Goal: Task Accomplishment & Management: Complete application form

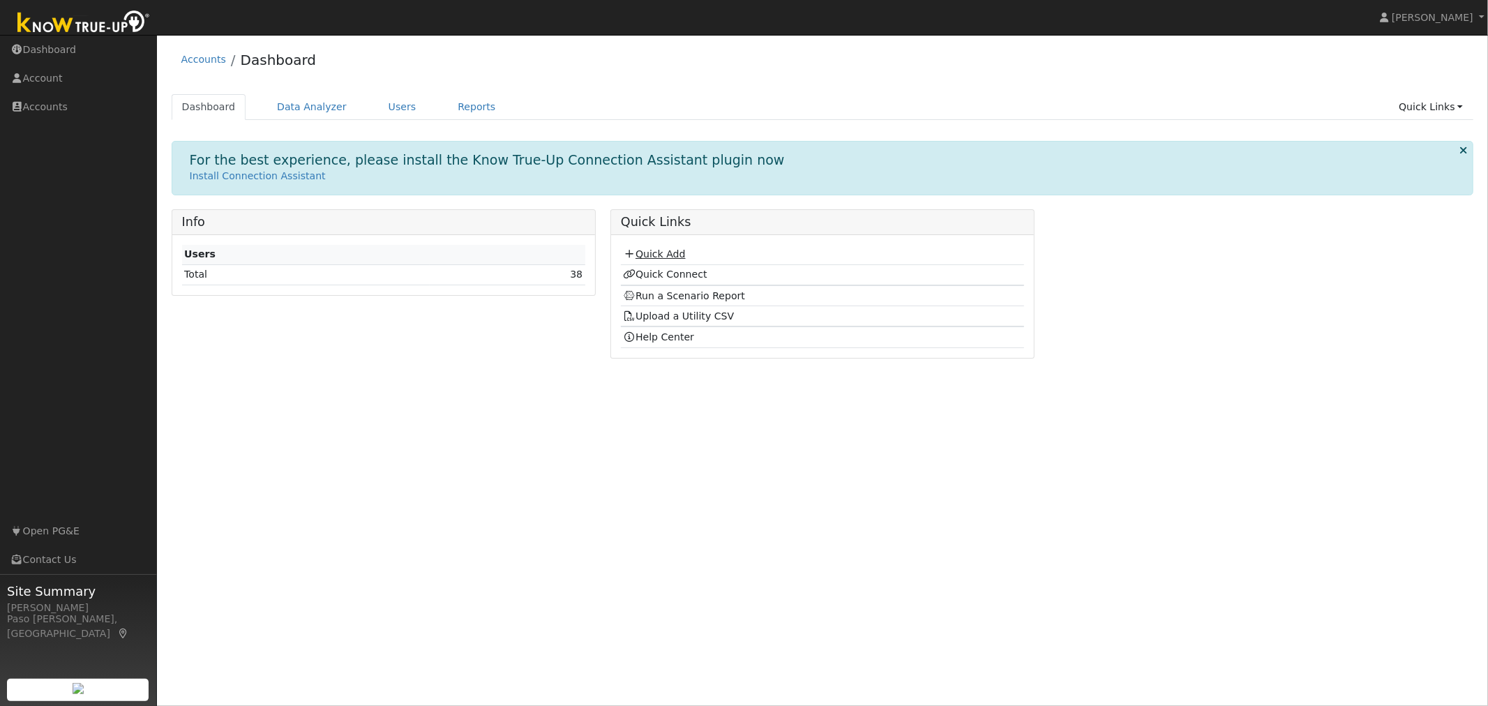
click at [645, 255] on link "Quick Add" at bounding box center [654, 253] width 62 height 11
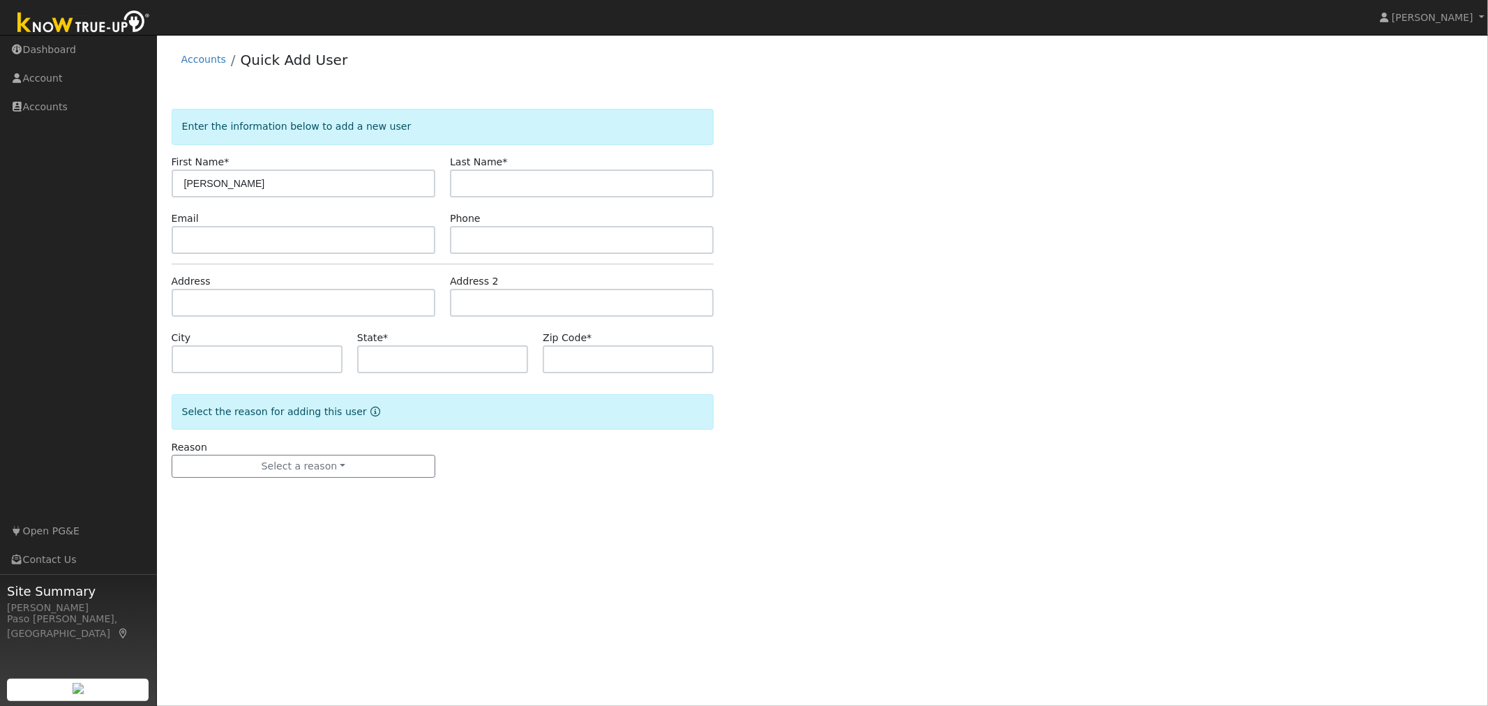
type input "[PERSON_NAME]"
click at [295, 303] on input "text" at bounding box center [304, 303] width 264 height 28
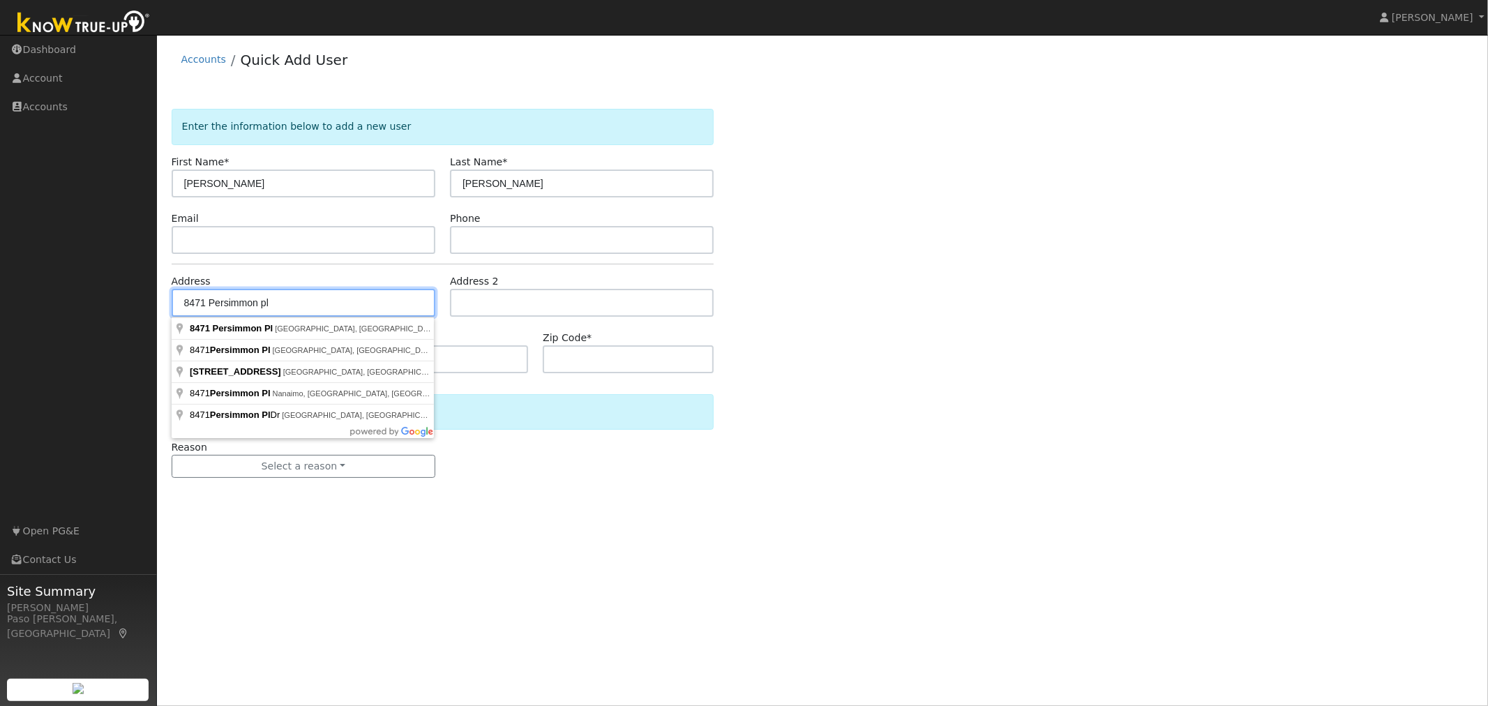
drag, startPoint x: 300, startPoint y: 301, endPoint x: 117, endPoint y: 302, distance: 183.5
click at [117, 302] on div "Keith Scorby Keith Scorby Profile Help Center Terms Of Service See What's New L…" at bounding box center [744, 370] width 1488 height 671
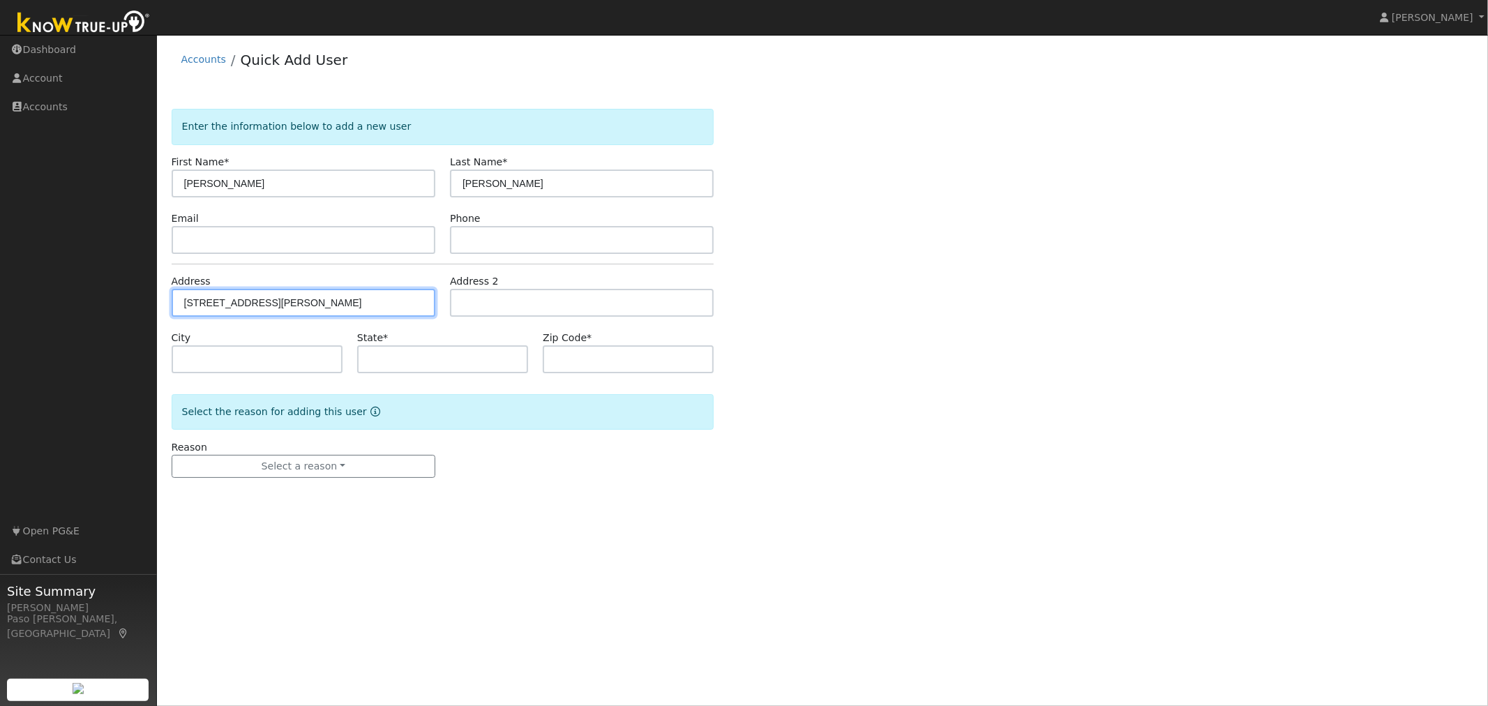
type input "1073 Sleepy Hollow Road"
type input "Paso Robles"
type input "CA"
type input "93446"
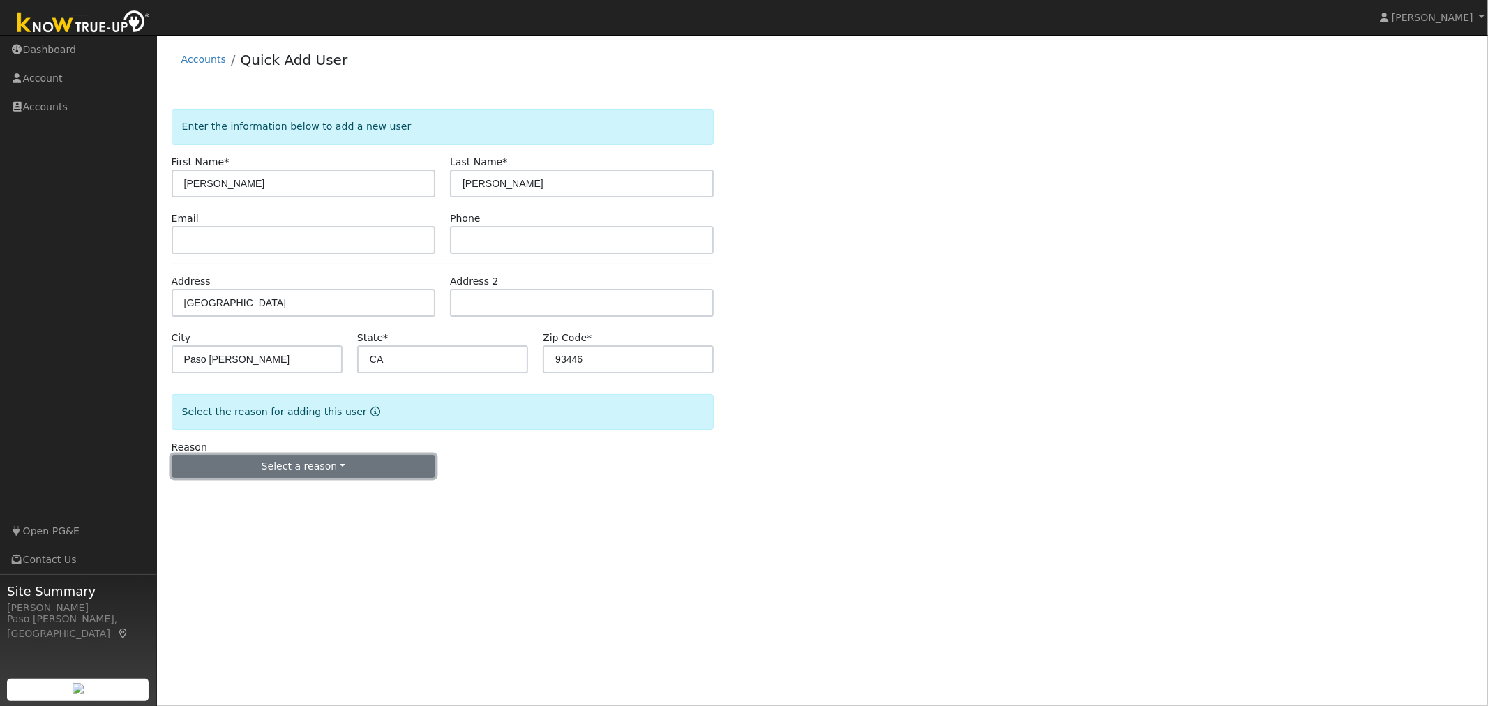
click at [329, 463] on button "Select a reason" at bounding box center [304, 467] width 264 height 24
click at [283, 518] on link "New customer adding solar" at bounding box center [249, 515] width 154 height 20
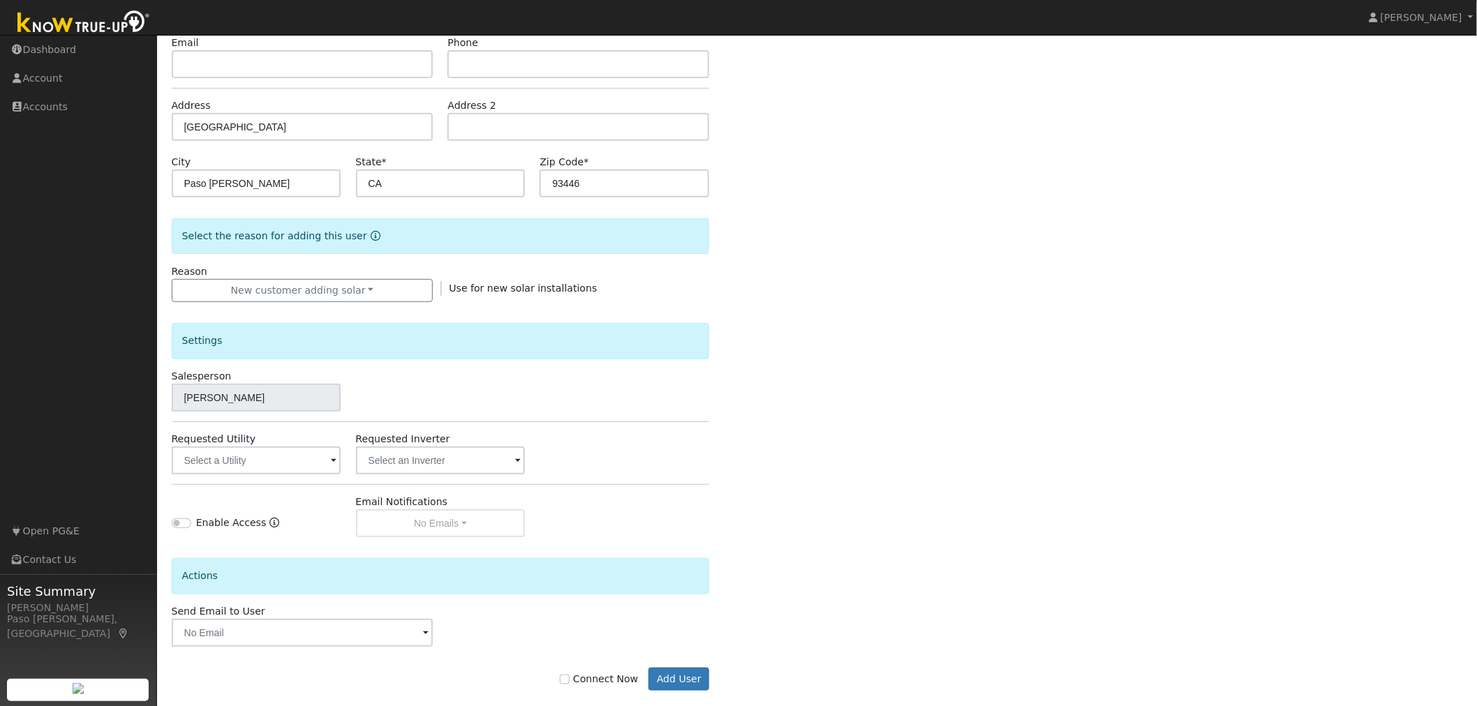
scroll to position [196, 0]
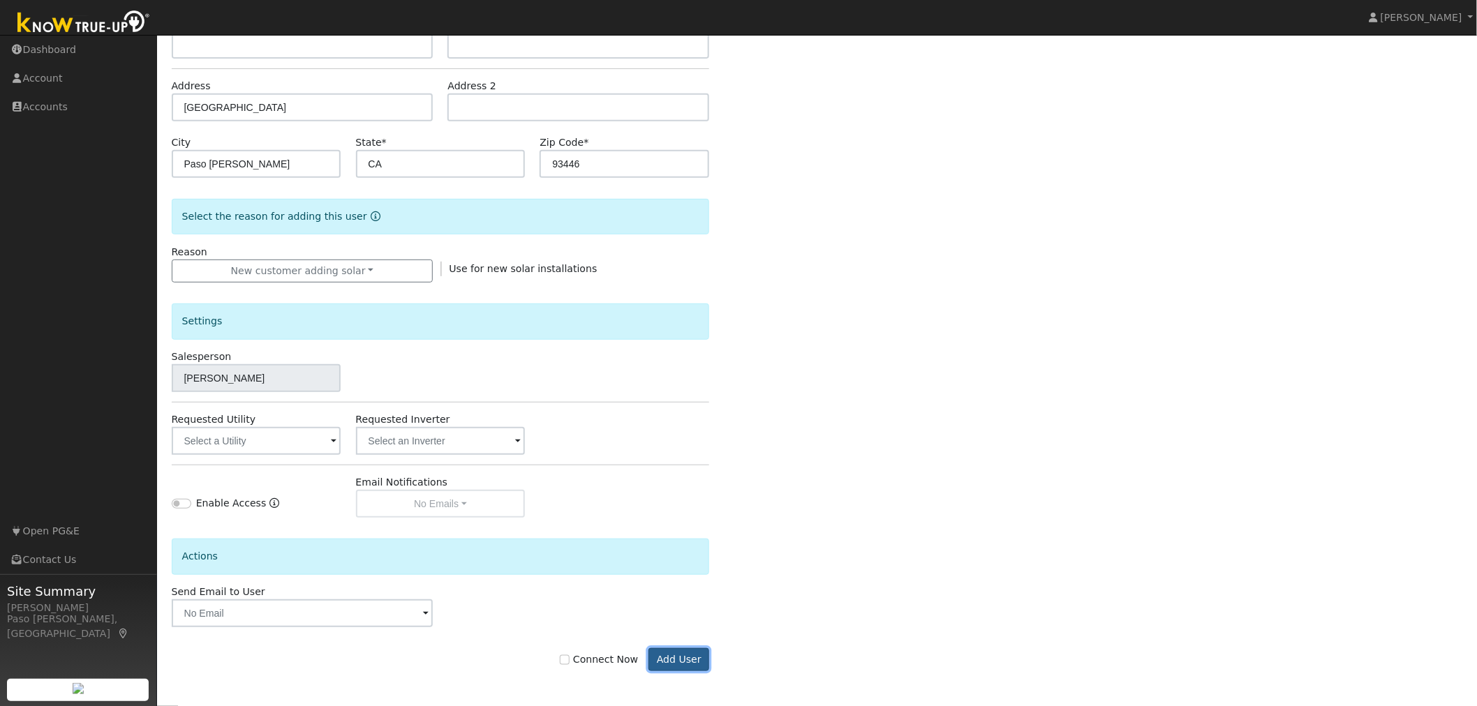
click at [678, 653] on button "Add User" at bounding box center [678, 660] width 61 height 24
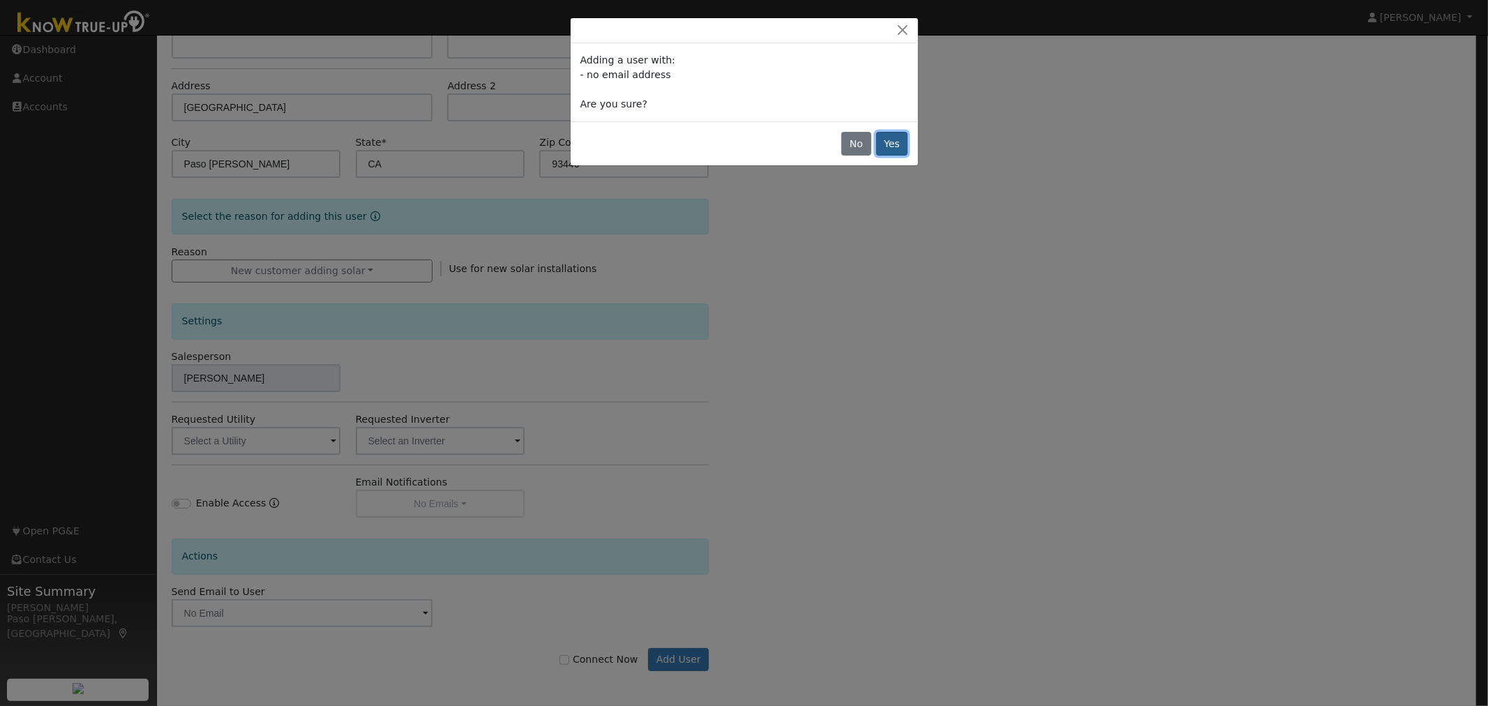
click at [890, 148] on button "Yes" at bounding box center [892, 144] width 32 height 24
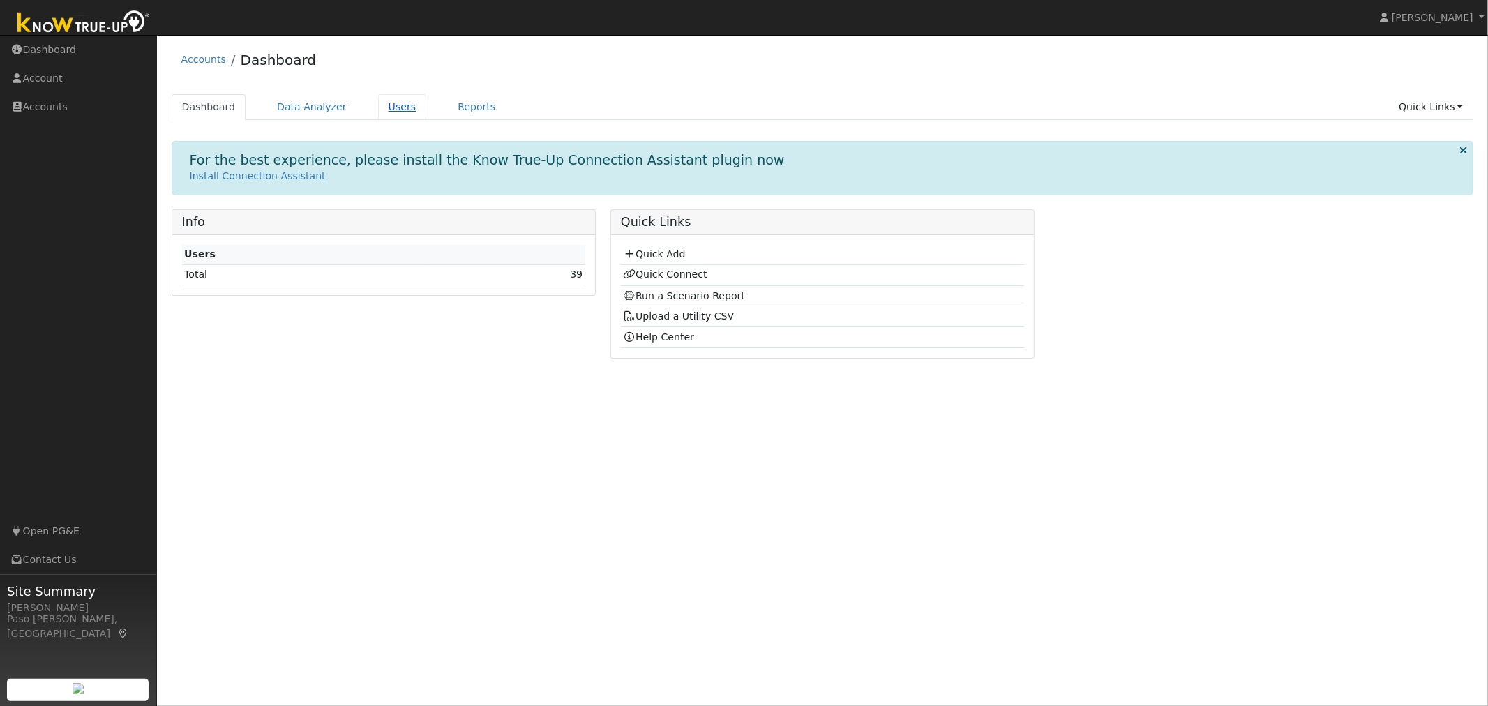
click at [392, 110] on link "Users" at bounding box center [402, 107] width 49 height 26
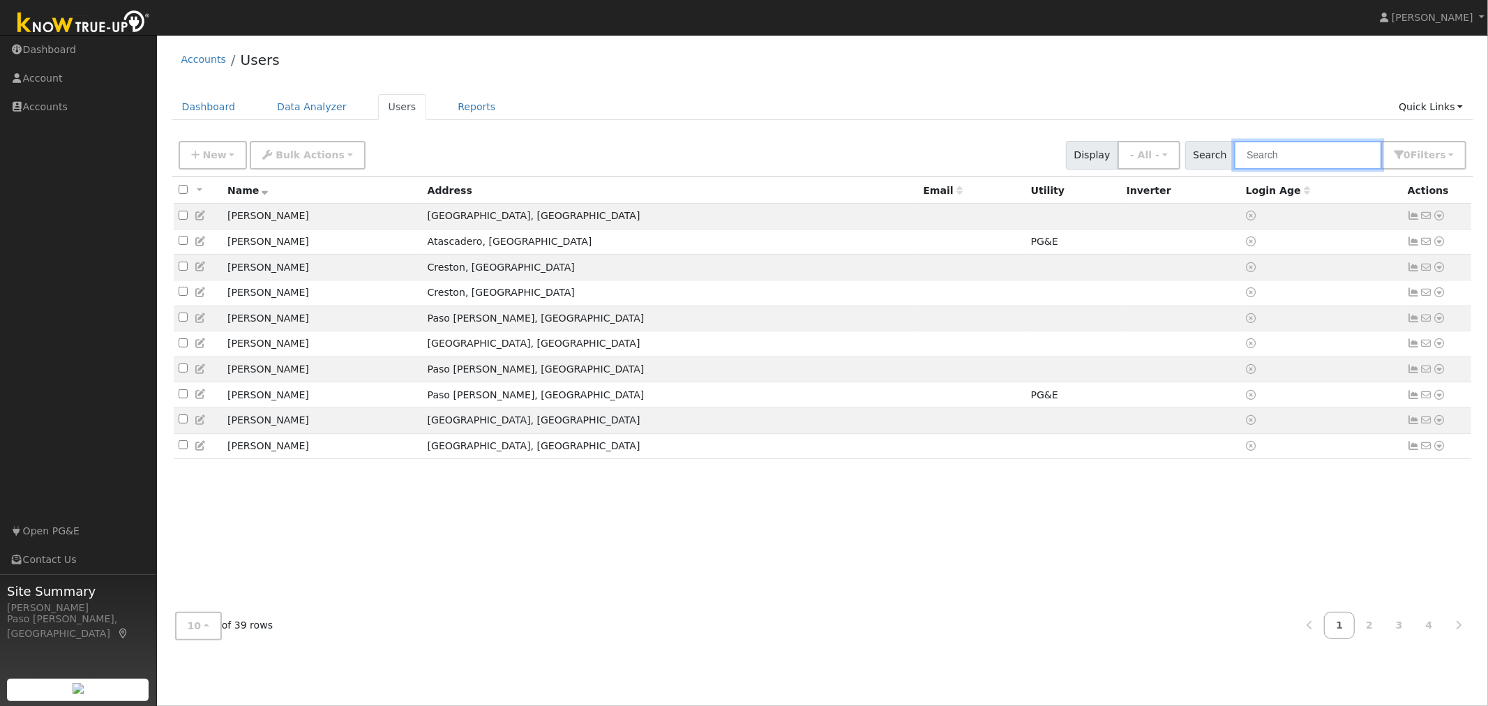
click at [1320, 158] on input "text" at bounding box center [1308, 155] width 148 height 29
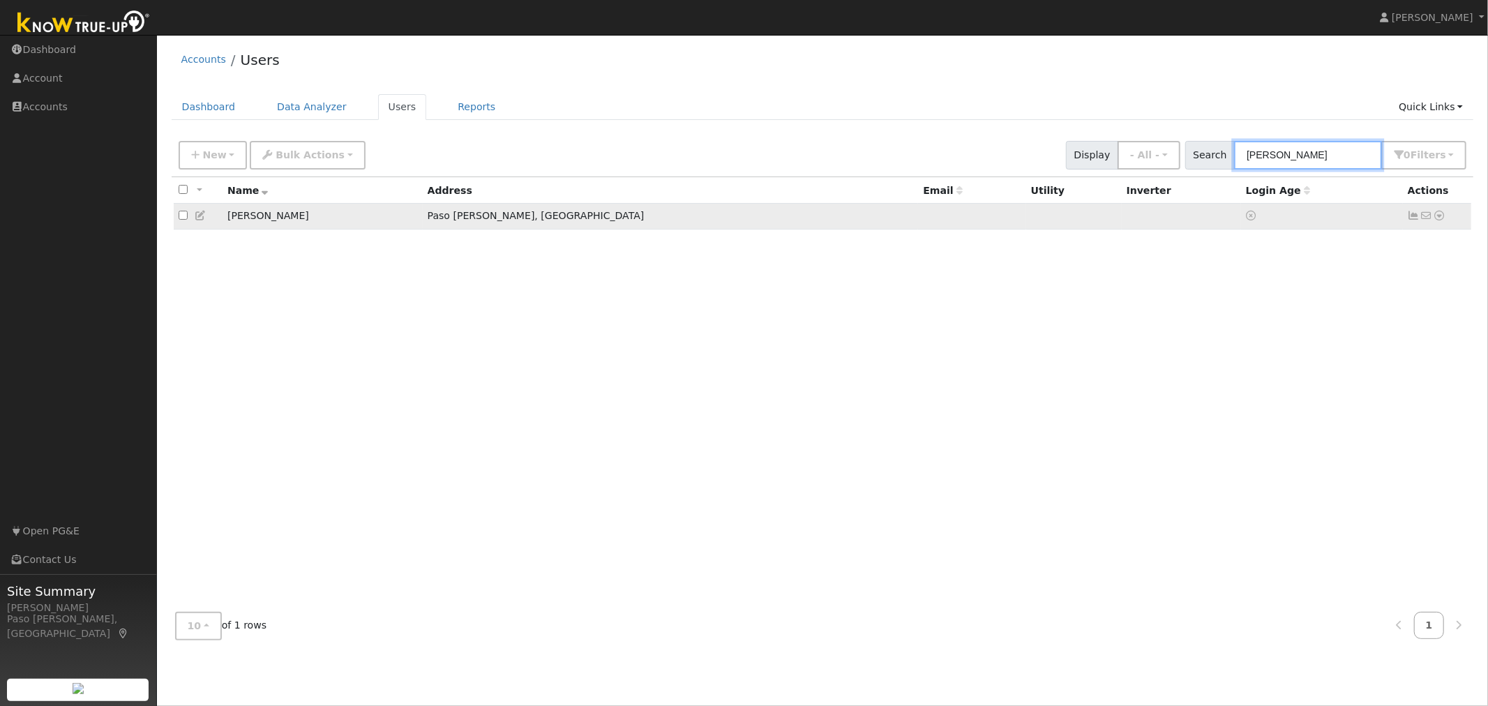
type input "william"
click at [1440, 214] on icon at bounding box center [1439, 216] width 13 height 10
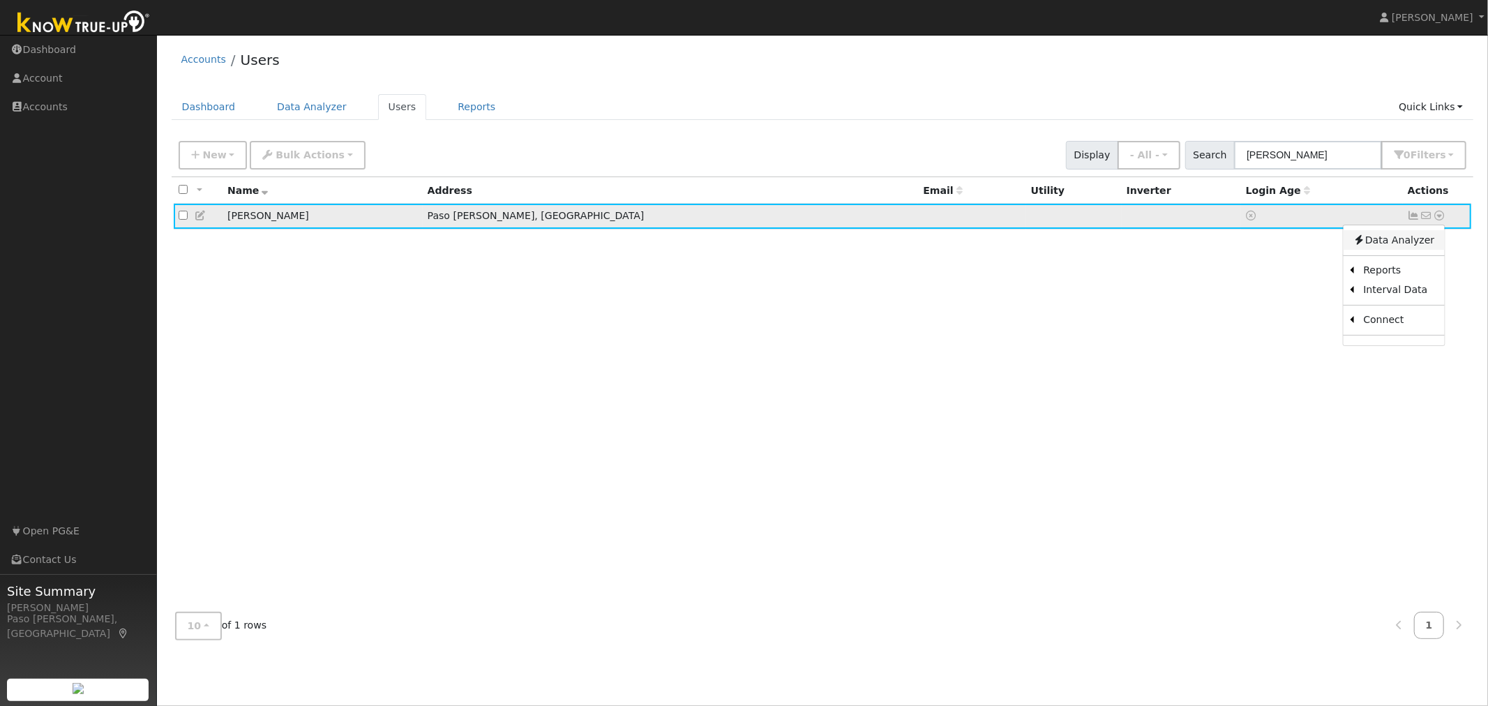
click at [1408, 246] on link "Data Analyzer" at bounding box center [1393, 240] width 101 height 20
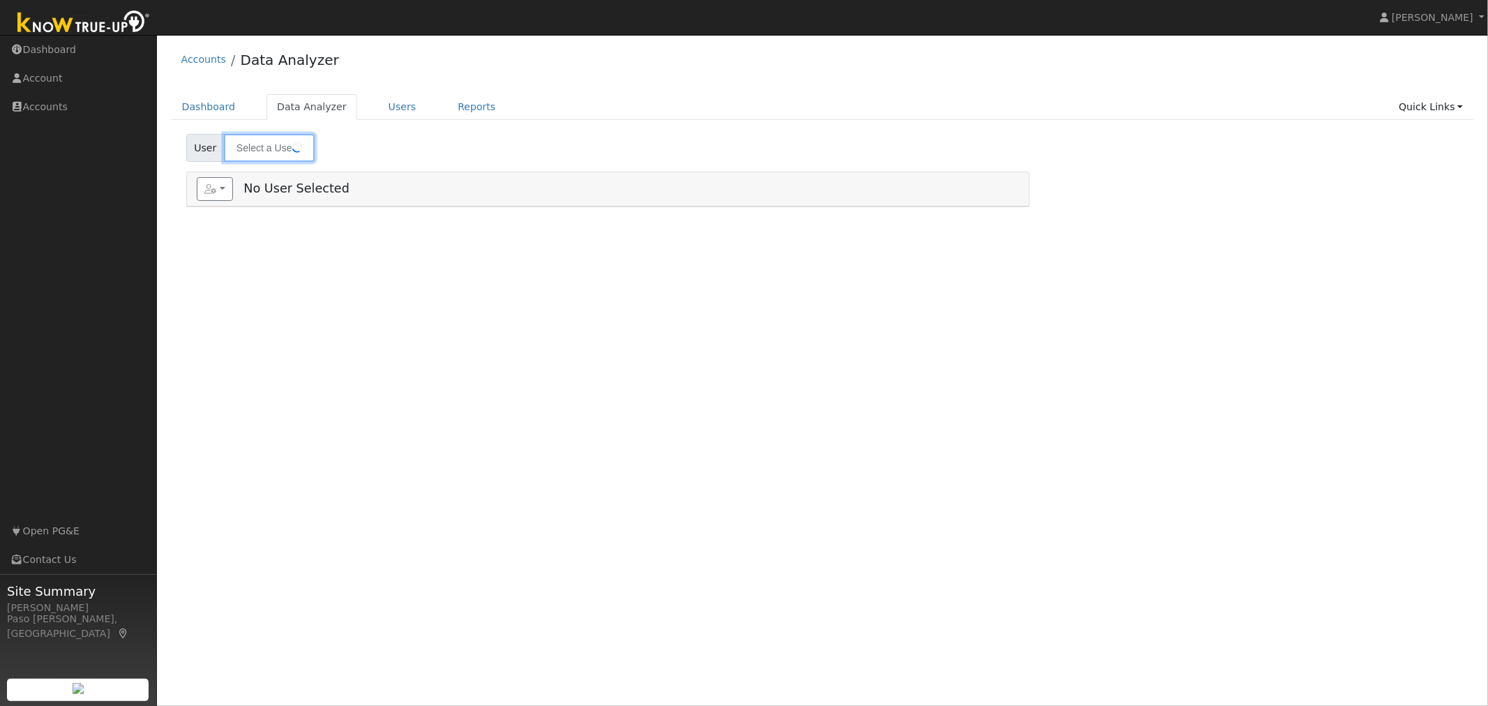
type input "[PERSON_NAME]"
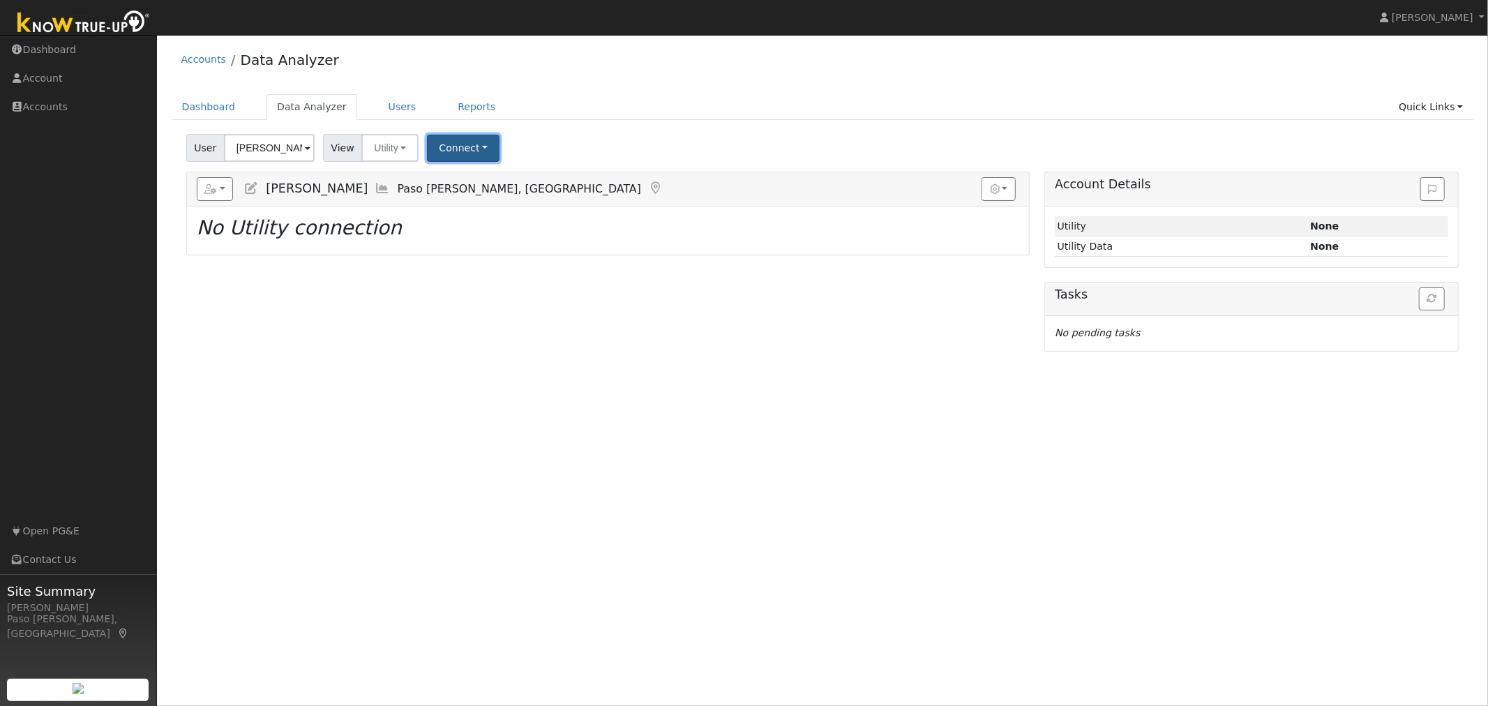
click at [479, 147] on button "Connect" at bounding box center [463, 148] width 73 height 27
click at [472, 175] on link "Select a Provider" at bounding box center [482, 179] width 109 height 20
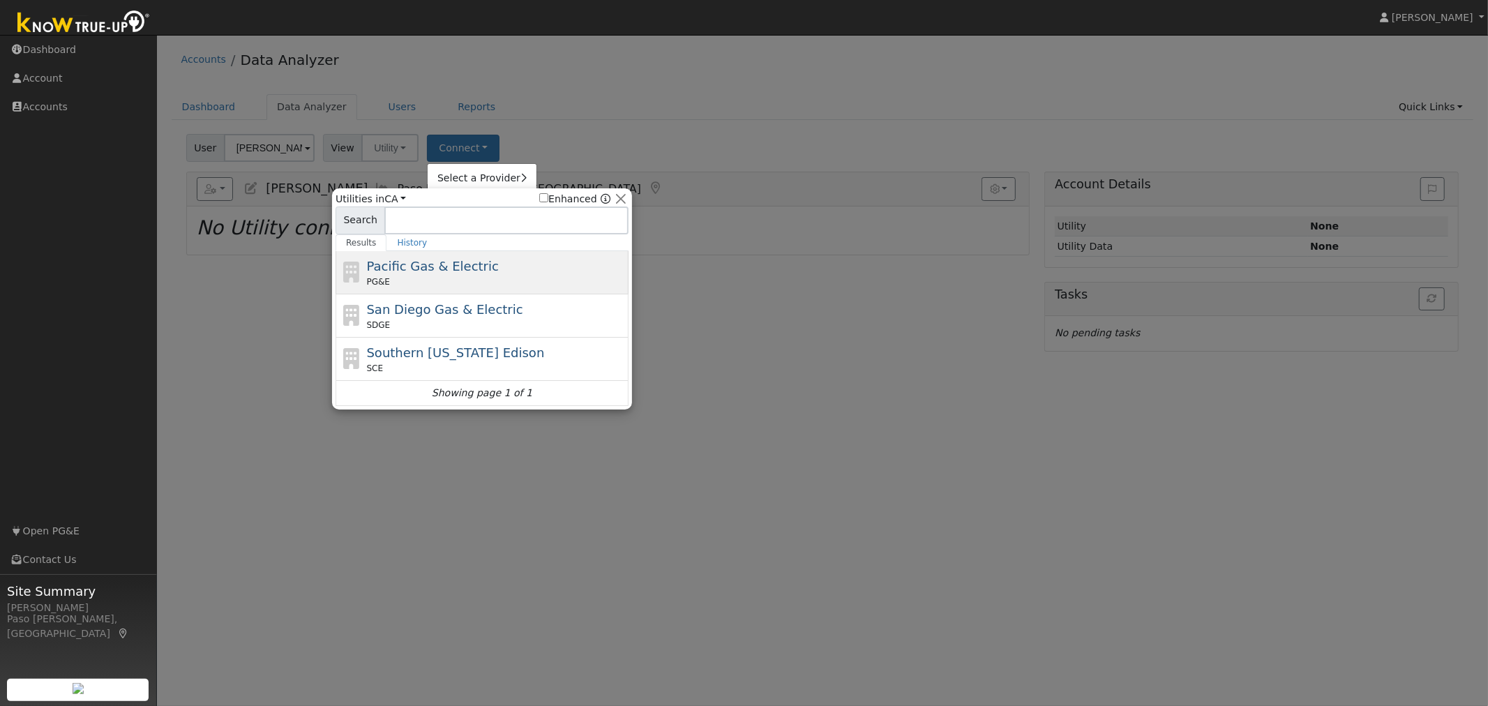
click at [423, 277] on div "PG&E" at bounding box center [496, 282] width 259 height 13
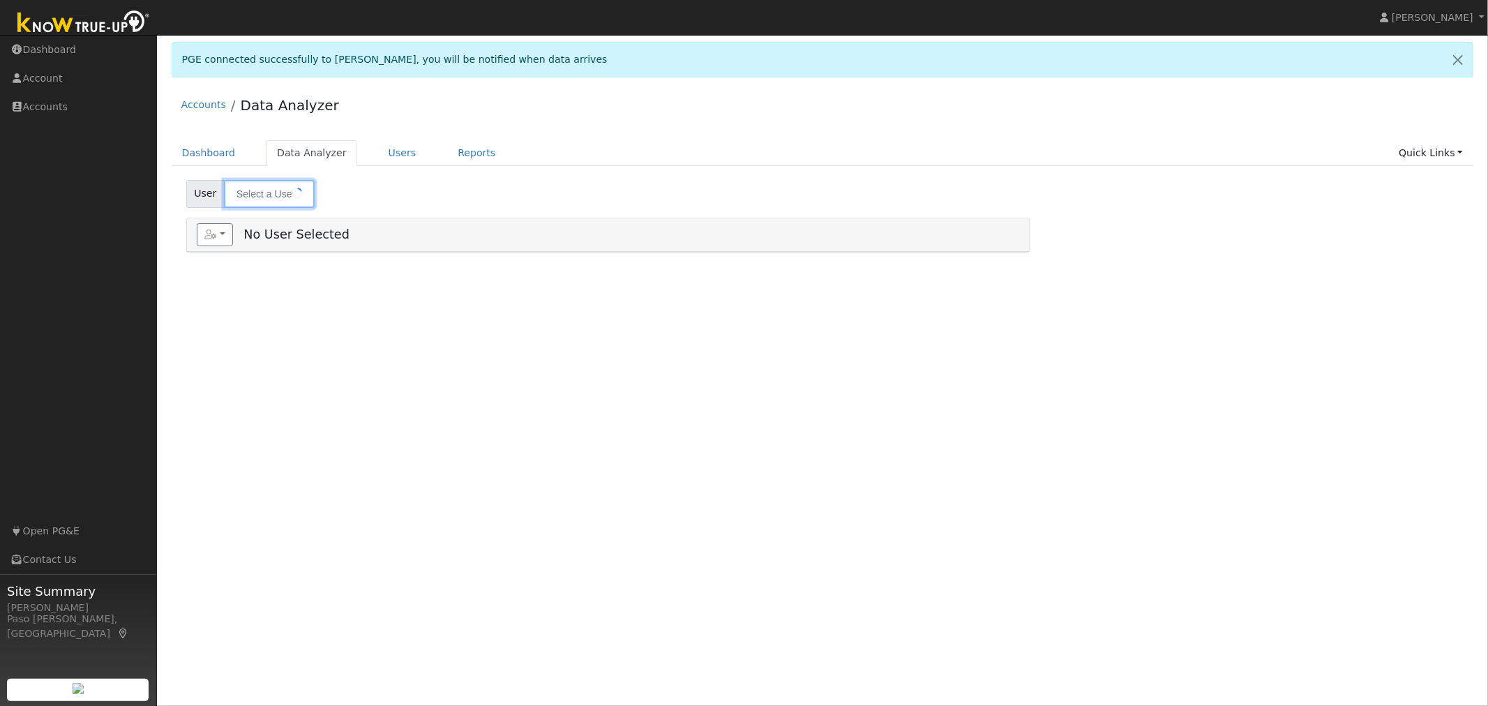
type input "[PERSON_NAME]"
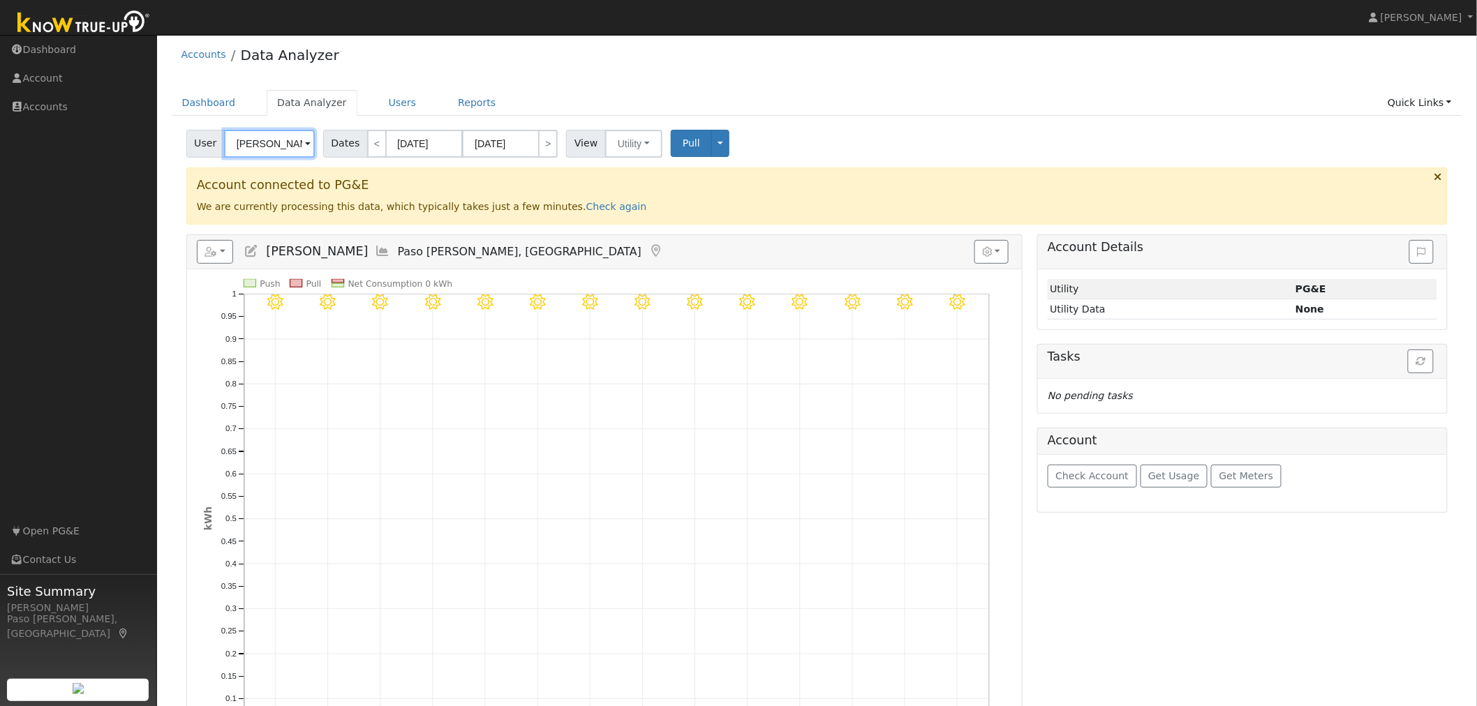
scroll to position [77, 0]
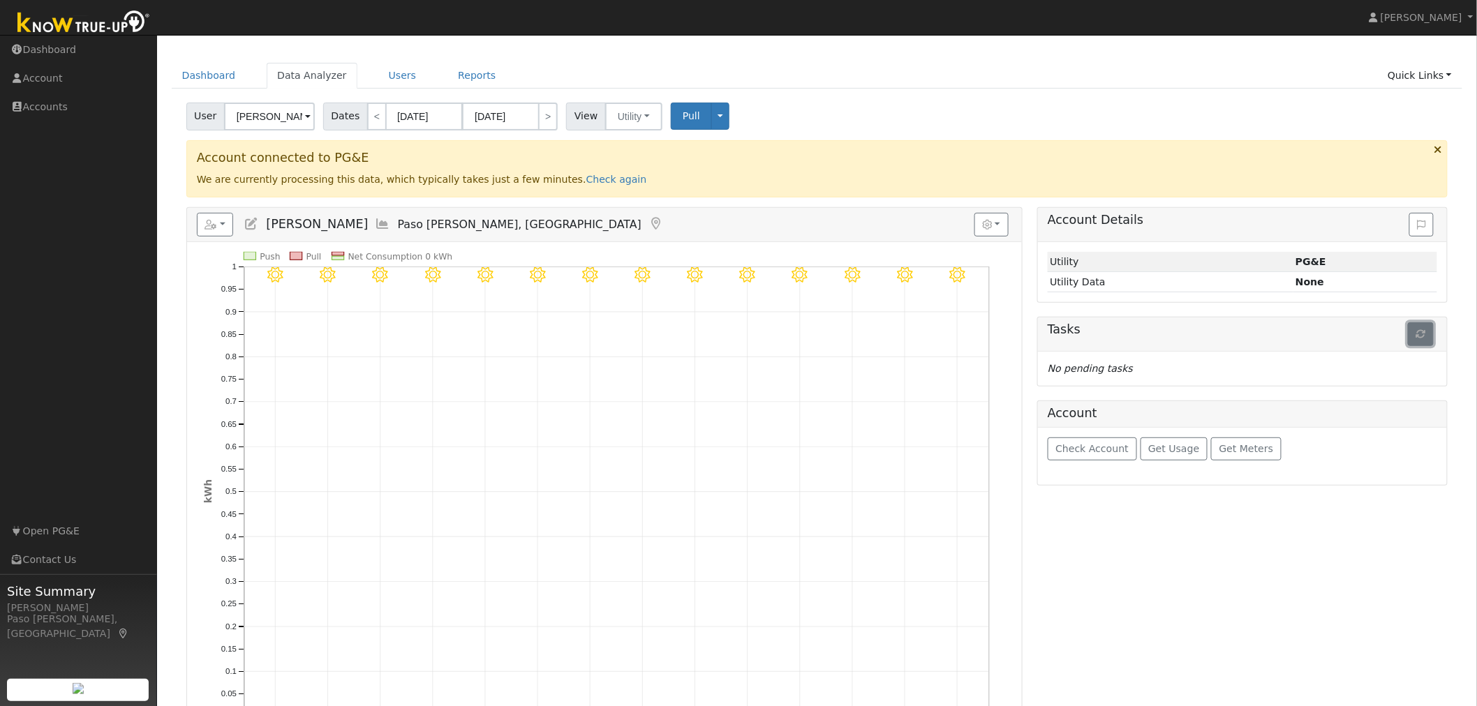
click at [1427, 333] on button "button" at bounding box center [1420, 334] width 26 height 24
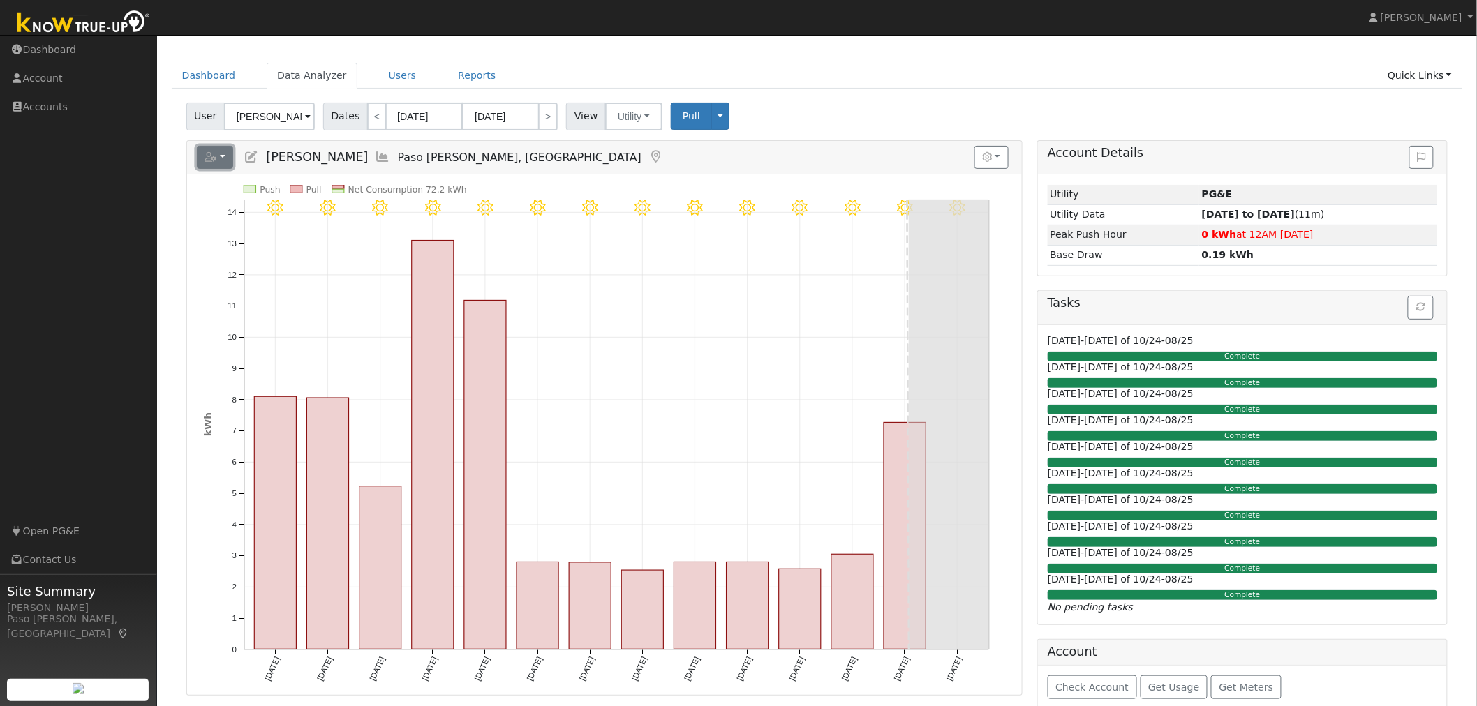
click at [225, 156] on button "button" at bounding box center [215, 158] width 37 height 24
click at [340, 182] on link "Scenario" at bounding box center [369, 187] width 104 height 17
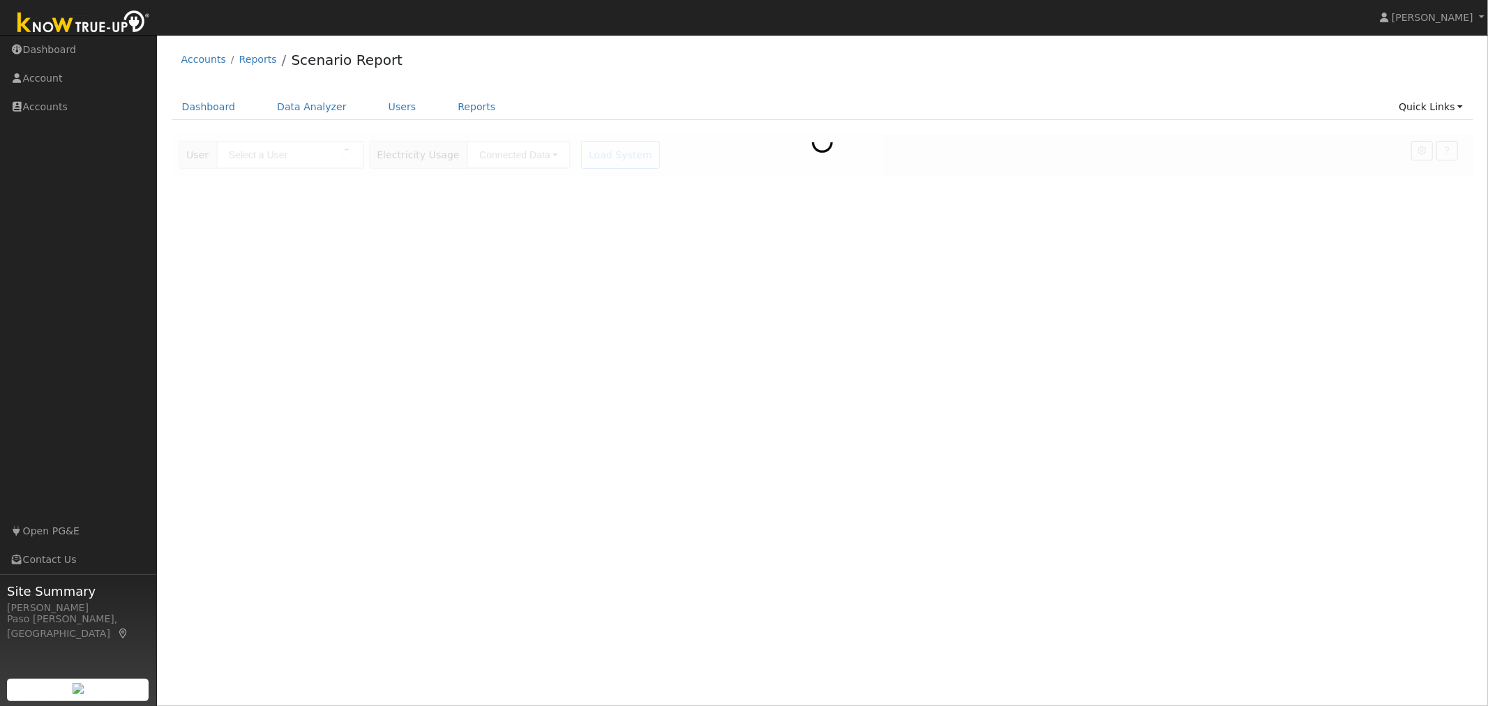
type input "[PERSON_NAME]"
